Goal: Task Accomplishment & Management: Manage account settings

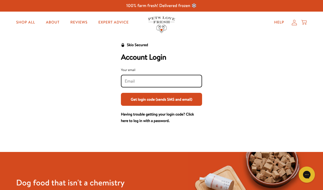
click at [145, 83] on input "Your email" at bounding box center [162, 81] width 74 height 6
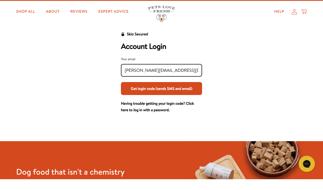
type input "[PERSON_NAME][EMAIL_ADDRESS][DOMAIN_NAME]"
click at [161, 93] on button "Get login code (sends SMS and email)" at bounding box center [161, 99] width 81 height 13
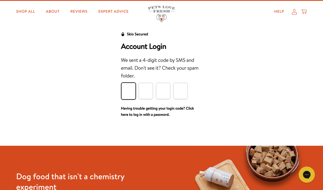
click at [125, 91] on input "Please enter your pin code" at bounding box center [128, 91] width 14 height 16
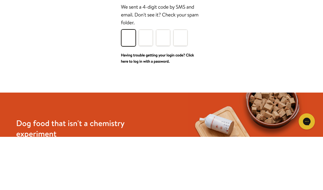
type input "1"
type input "8"
type input "0"
type input "7"
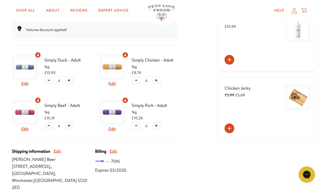
scroll to position [136, 0]
click at [26, 129] on button "Edit" at bounding box center [24, 128] width 7 height 7
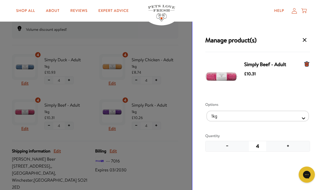
click at [307, 65] on icon "Manage products for subscription" at bounding box center [306, 64] width 5 height 5
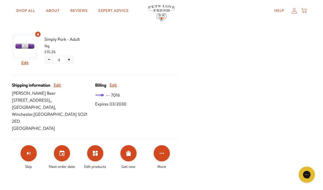
scroll to position [202, 0]
click at [64, 145] on button "Set your next order date" at bounding box center [62, 153] width 16 height 16
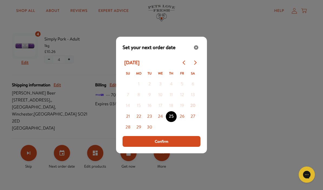
click at [196, 65] on icon "Go to next month" at bounding box center [195, 63] width 2 height 4
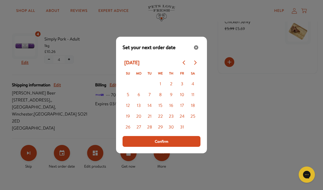
click at [183, 65] on icon "Go to previous month" at bounding box center [184, 63] width 2 height 4
click at [198, 68] on button "Go to next month" at bounding box center [195, 62] width 11 height 11
click at [187, 68] on button "Go to previous month" at bounding box center [184, 62] width 11 height 11
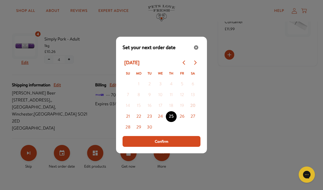
click at [160, 145] on span "Confirm" at bounding box center [162, 142] width 14 height 6
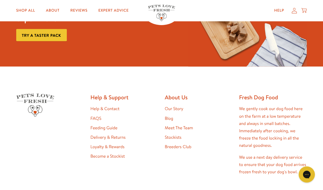
scroll to position [457, 0]
